Goal: Task Accomplishment & Management: Manage account settings

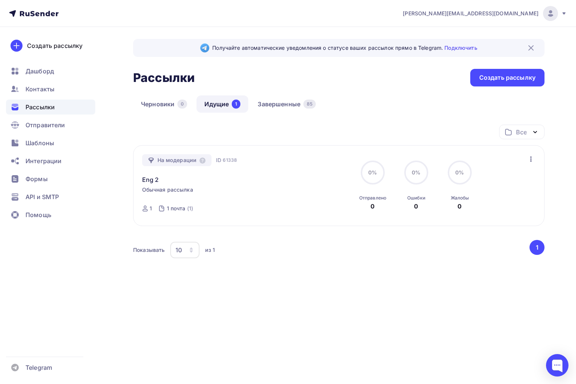
click at [406, 324] on div "Получайте автоматические уведомления о статусе ваших рассылок прямо в Telegram.…" at bounding box center [288, 181] width 576 height 308
click at [288, 104] on link "Завершенные 85" at bounding box center [287, 104] width 74 height 17
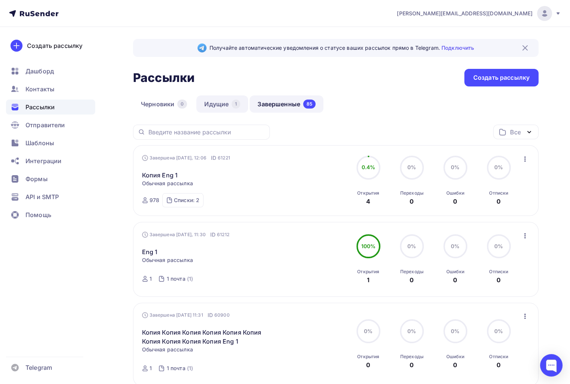
click at [221, 108] on link "Идущие 1" at bounding box center [222, 104] width 52 height 17
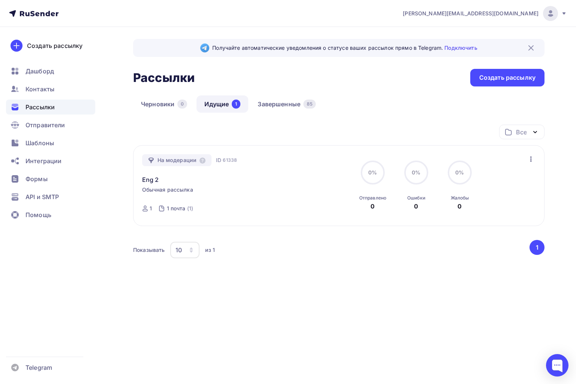
click at [529, 158] on icon "button" at bounding box center [530, 159] width 9 height 9
click at [487, 192] on div "Отменить рассылку" at bounding box center [486, 193] width 95 height 9
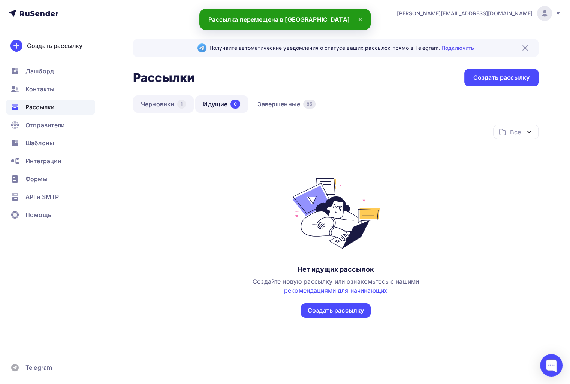
click at [170, 102] on link "Черновики 1" at bounding box center [163, 104] width 61 height 17
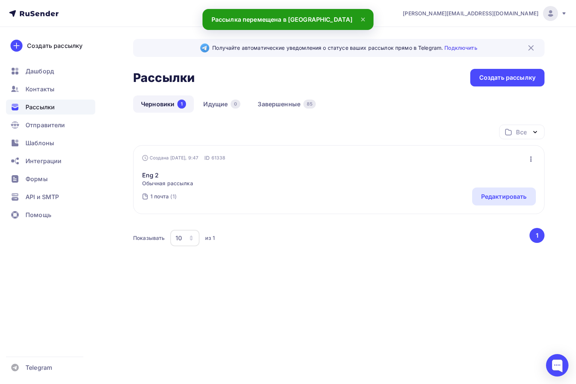
click at [532, 158] on icon "button" at bounding box center [530, 159] width 9 height 9
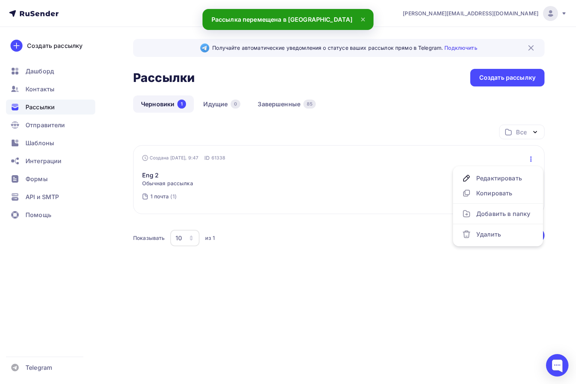
click at [181, 160] on div "Создана [DATE], 9:47" at bounding box center [170, 158] width 57 height 6
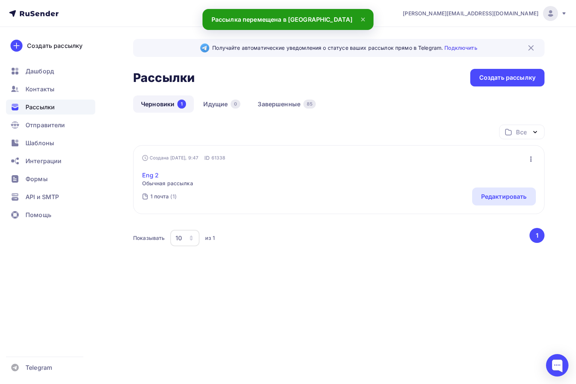
click at [154, 173] on link "Eng 2" at bounding box center [167, 175] width 51 height 9
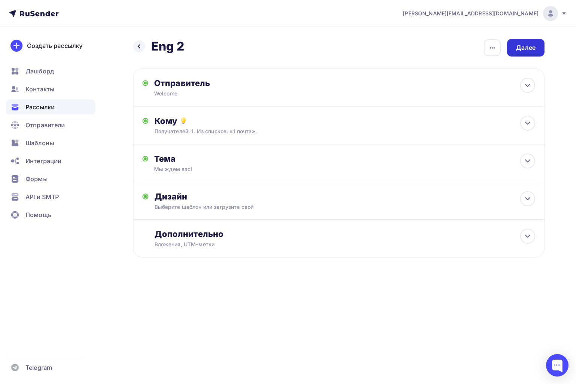
click at [528, 49] on div "Далее" at bounding box center [525, 47] width 19 height 9
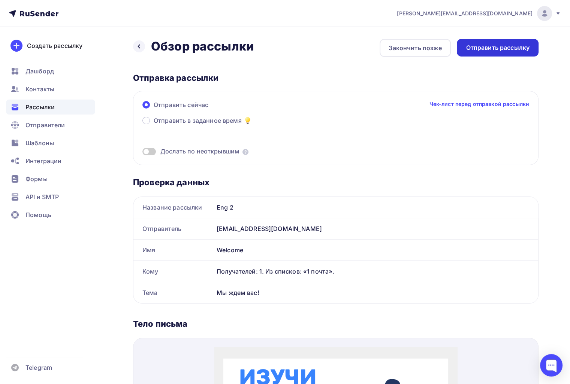
click at [522, 47] on div "Отправить рассылку" at bounding box center [498, 47] width 64 height 9
